Goal: Information Seeking & Learning: Check status

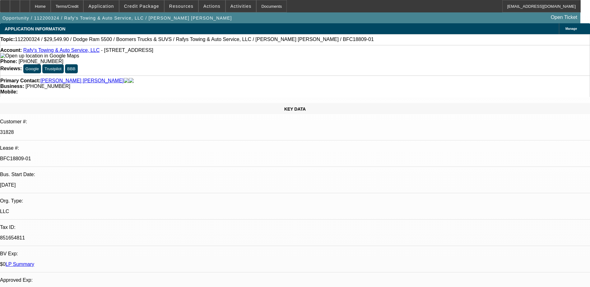
select select "0"
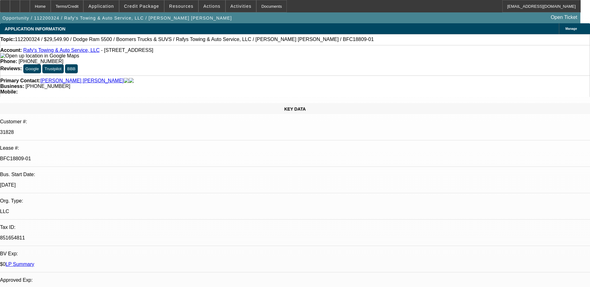
select select "0"
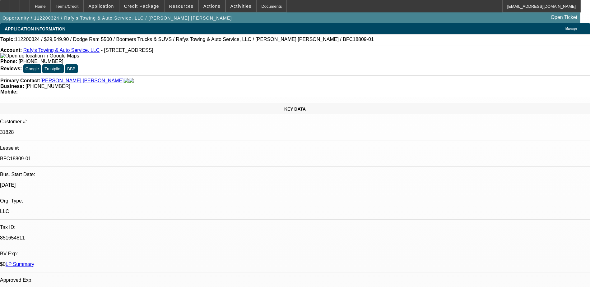
select select "0"
select select "1"
select select "6"
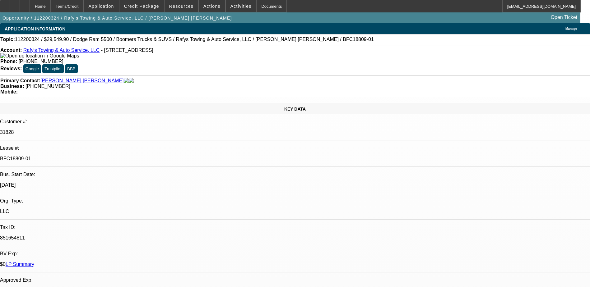
select select "1"
select select "6"
select select "1"
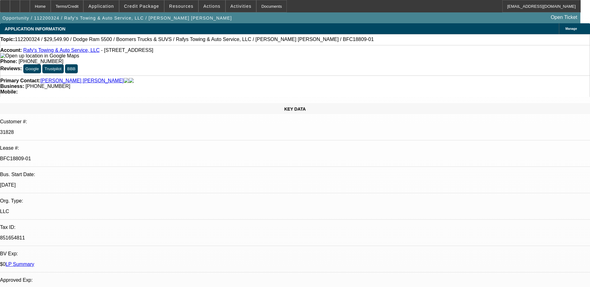
select select "6"
select select "1"
select select "6"
click at [34, 262] on link "LP Summary" at bounding box center [20, 264] width 29 height 5
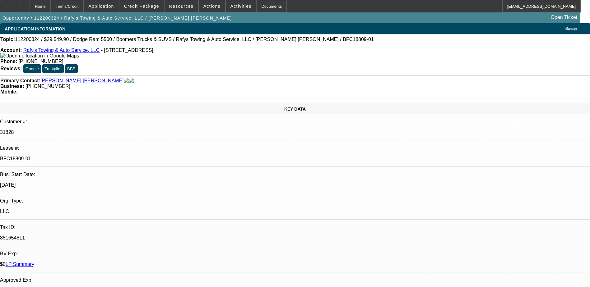
click at [83, 156] on p "BFC18809-01" at bounding box center [295, 159] width 590 height 6
copy div "BFC18809-01"
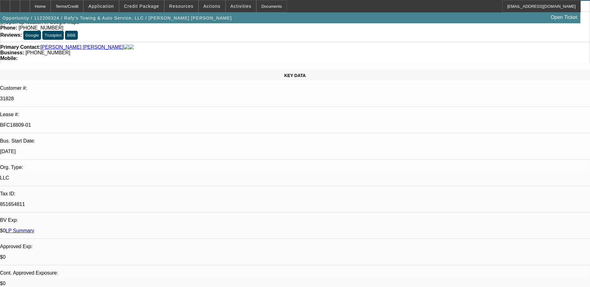
scroll to position [124, 0]
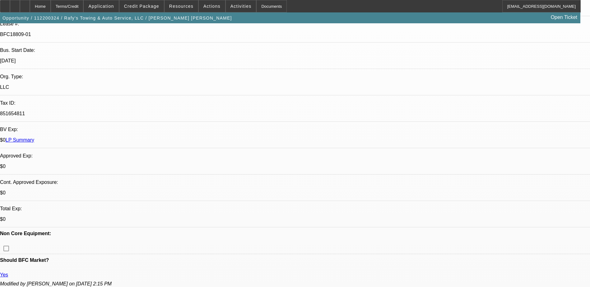
drag, startPoint x: 46, startPoint y: 196, endPoint x: 8, endPoint y: 194, distance: 38.6
drag, startPoint x: 8, startPoint y: 194, endPoint x: 13, endPoint y: 195, distance: 5.1
copy link "[PERSON_NAME]"
